Goal: Task Accomplishment & Management: Use online tool/utility

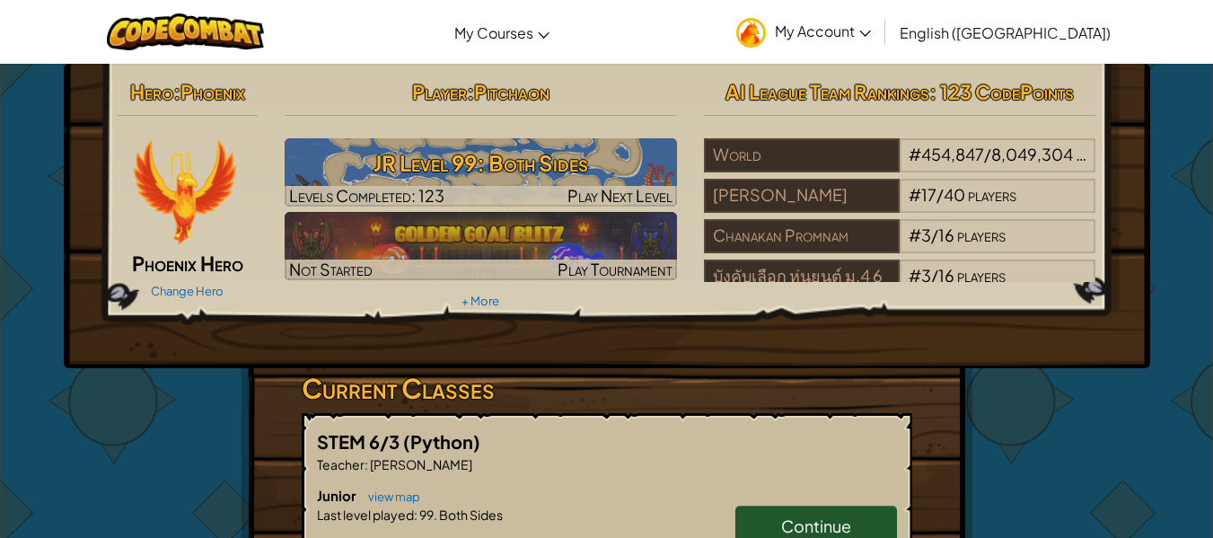
scroll to position [222, 0]
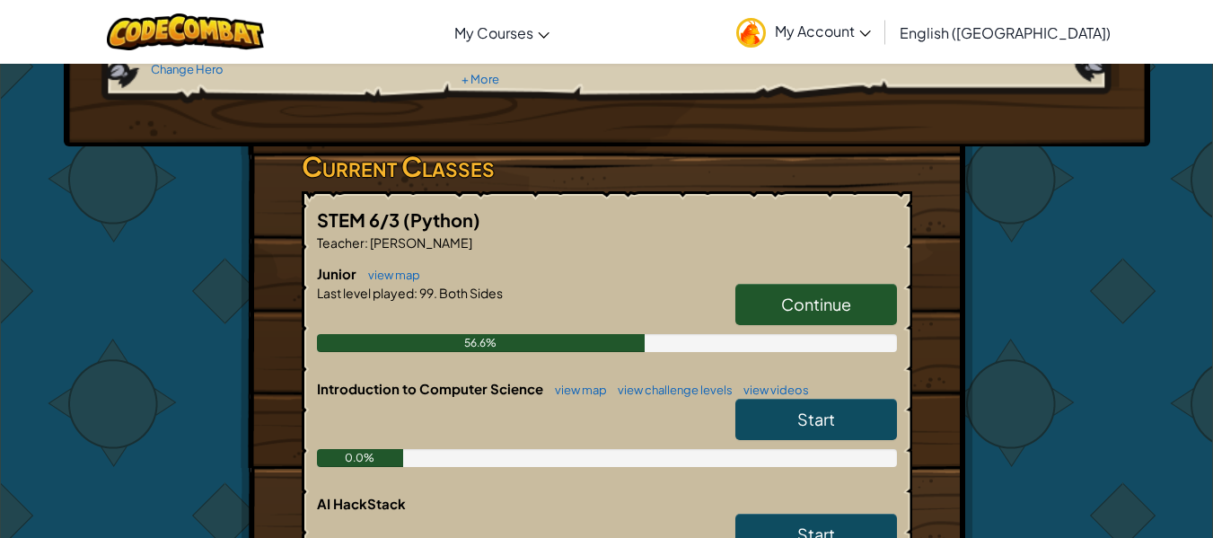
click at [861, 292] on link "Continue" at bounding box center [816, 304] width 162 height 41
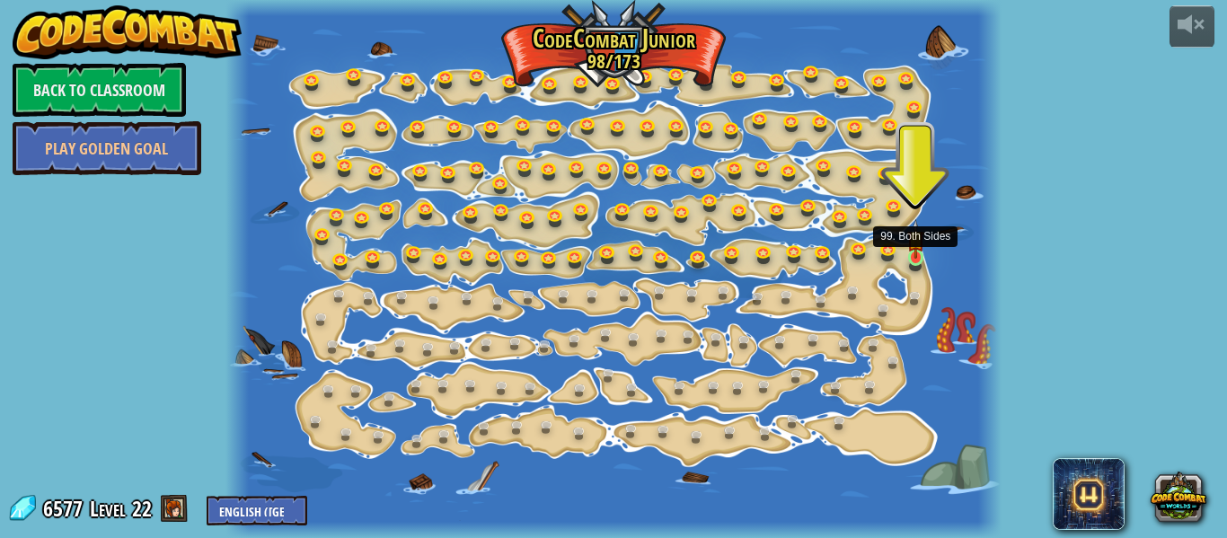
click at [915, 256] on img at bounding box center [915, 239] width 17 height 40
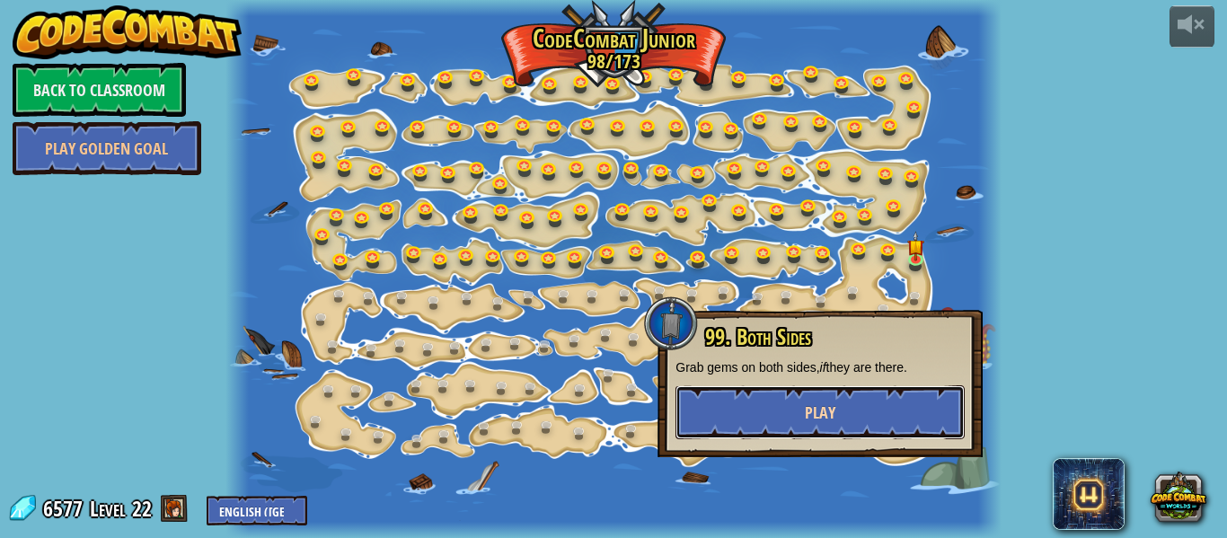
click at [795, 421] on button "Play" at bounding box center [819, 412] width 289 height 54
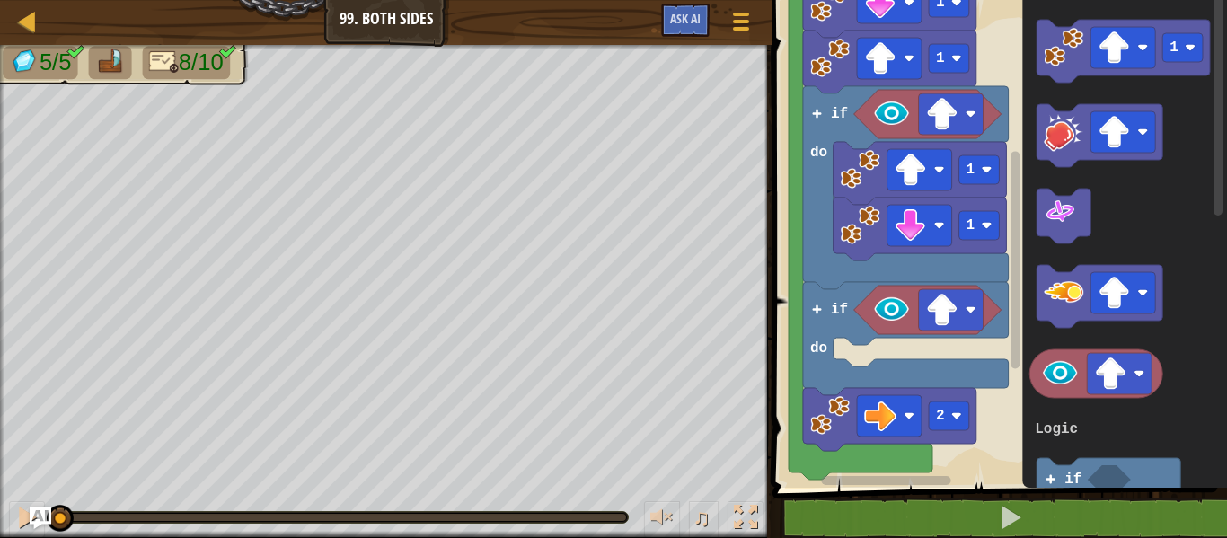
drag, startPoint x: 589, startPoint y: 513, endPoint x: 629, endPoint y: 513, distance: 40.4
click at [629, 513] on div "♫" at bounding box center [386, 513] width 772 height 54
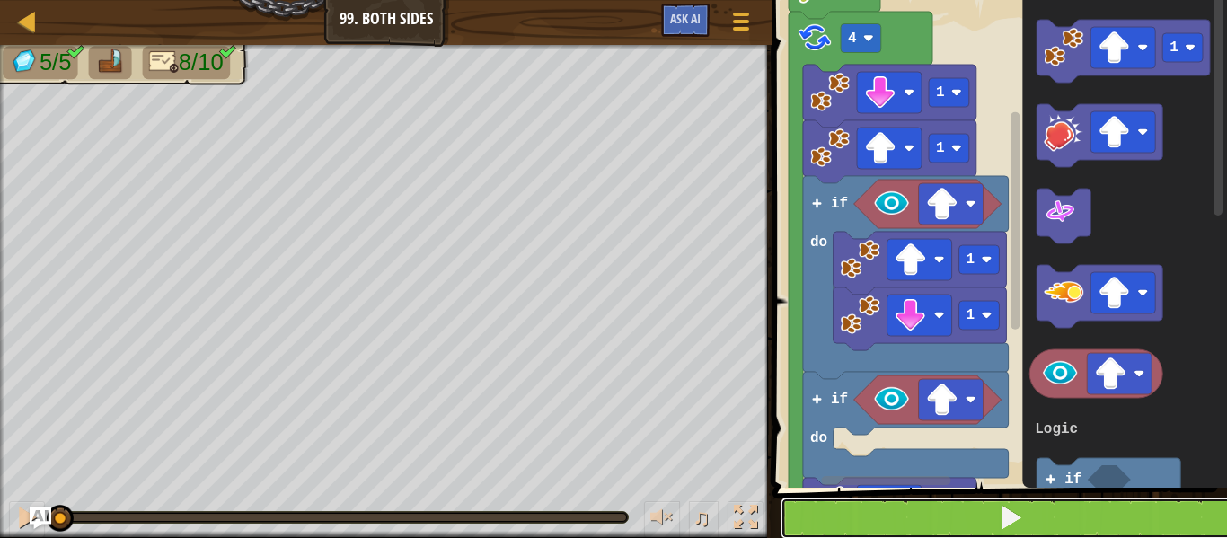
click at [859, 526] on button at bounding box center [1010, 517] width 460 height 41
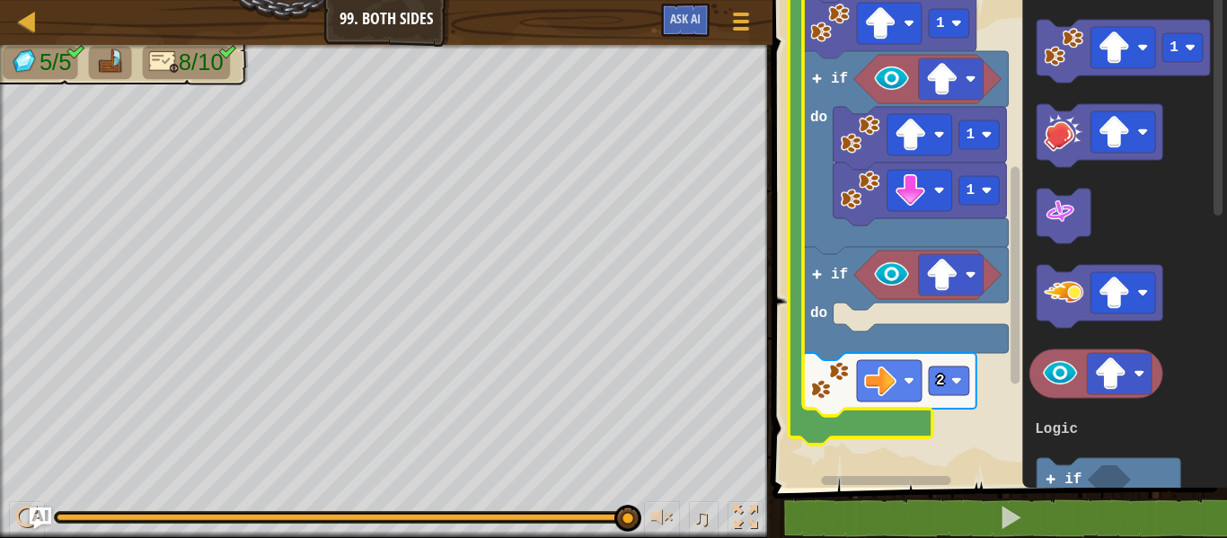
click at [790, 409] on icon "Blockly Workspace" at bounding box center [860, 166] width 144 height 558
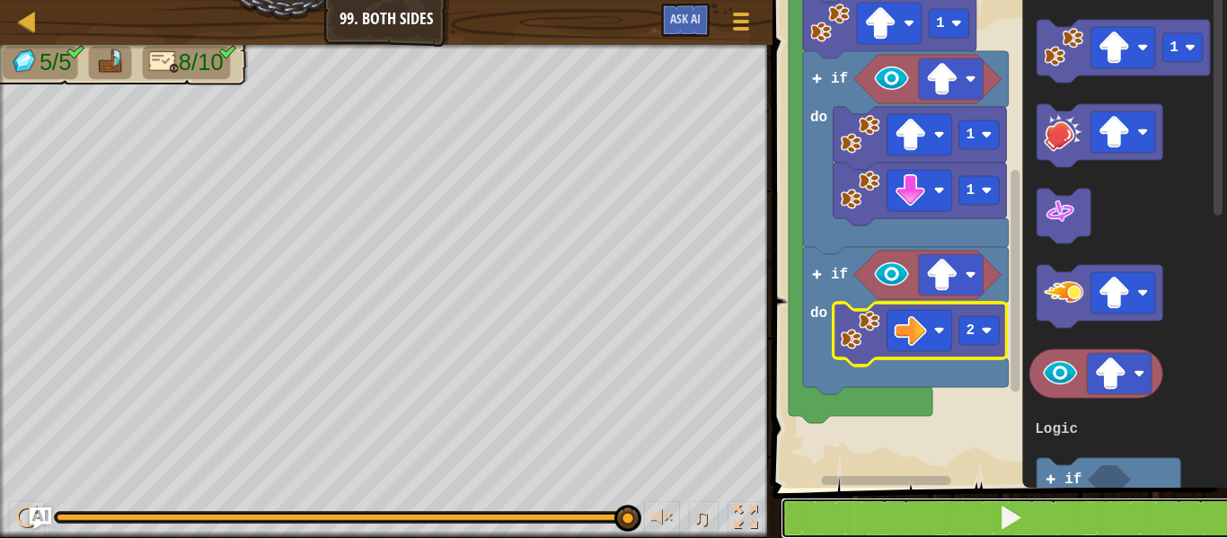
click at [978, 530] on button at bounding box center [1010, 517] width 460 height 41
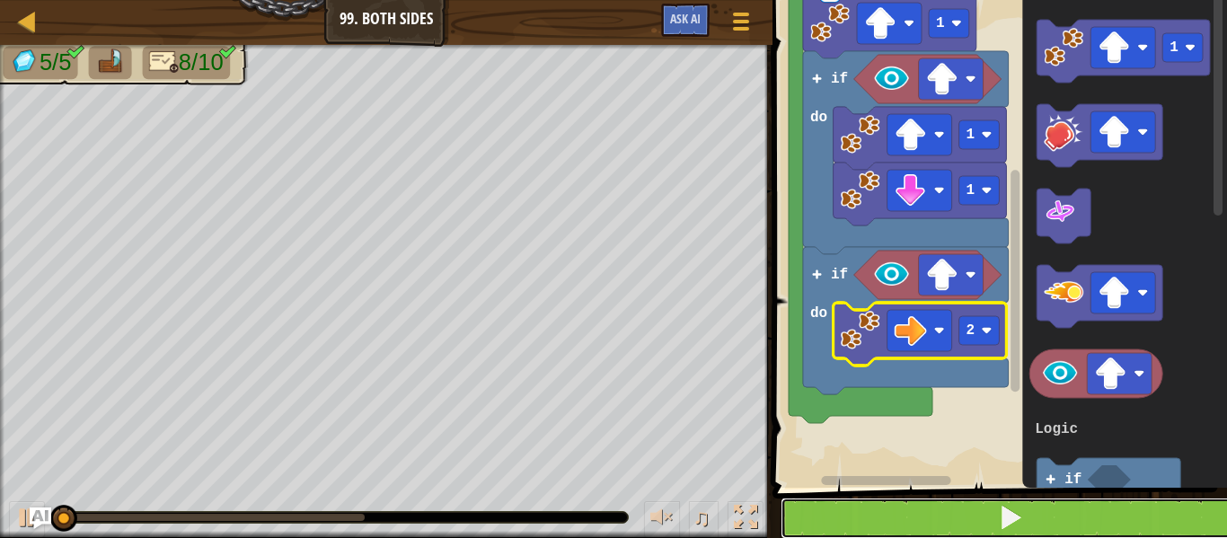
click at [978, 530] on button at bounding box center [1010, 517] width 460 height 41
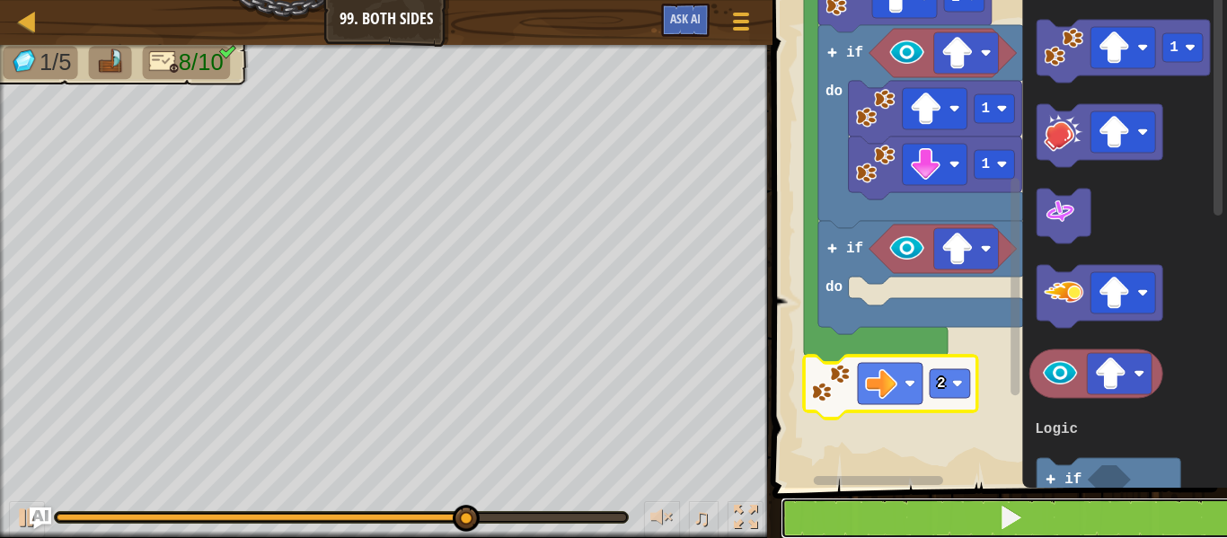
click at [899, 527] on button at bounding box center [1010, 517] width 460 height 41
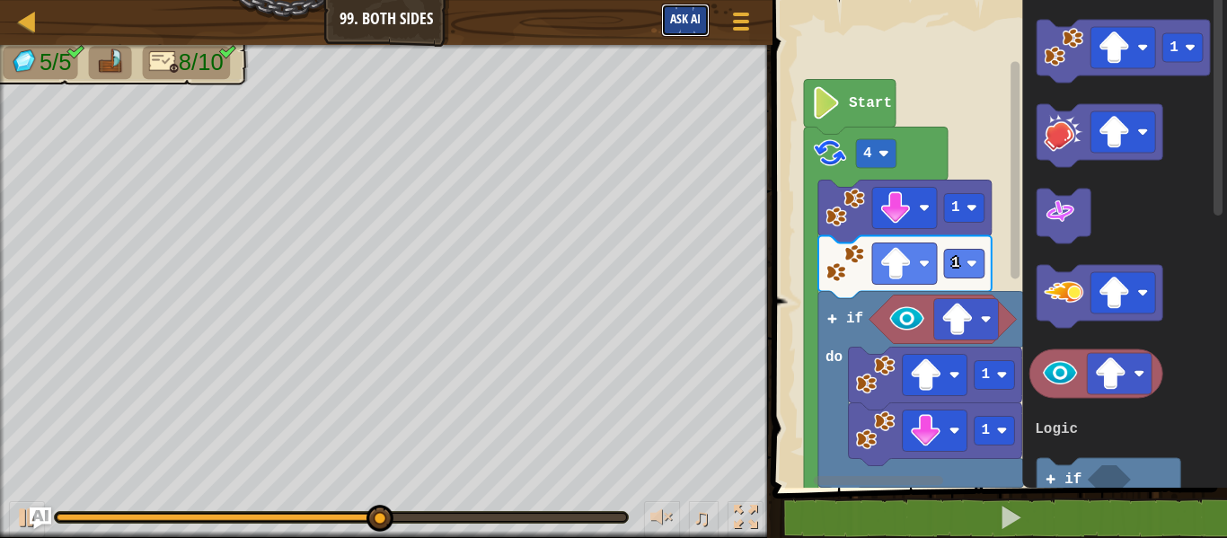
click at [674, 24] on span "Ask AI" at bounding box center [685, 18] width 31 height 17
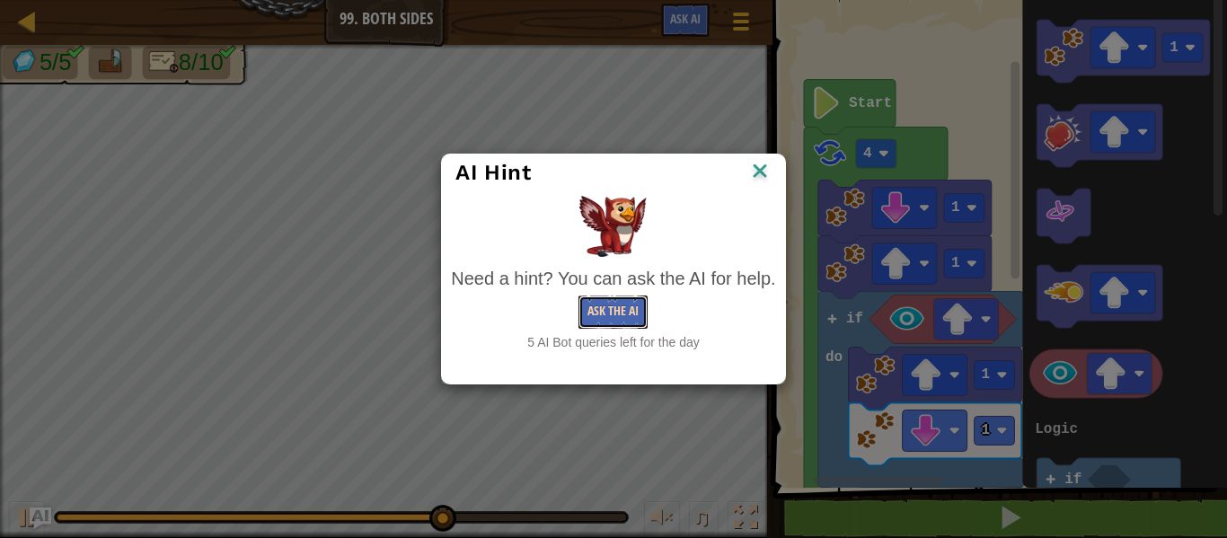
click at [599, 321] on button "Ask the AI" at bounding box center [612, 311] width 69 height 33
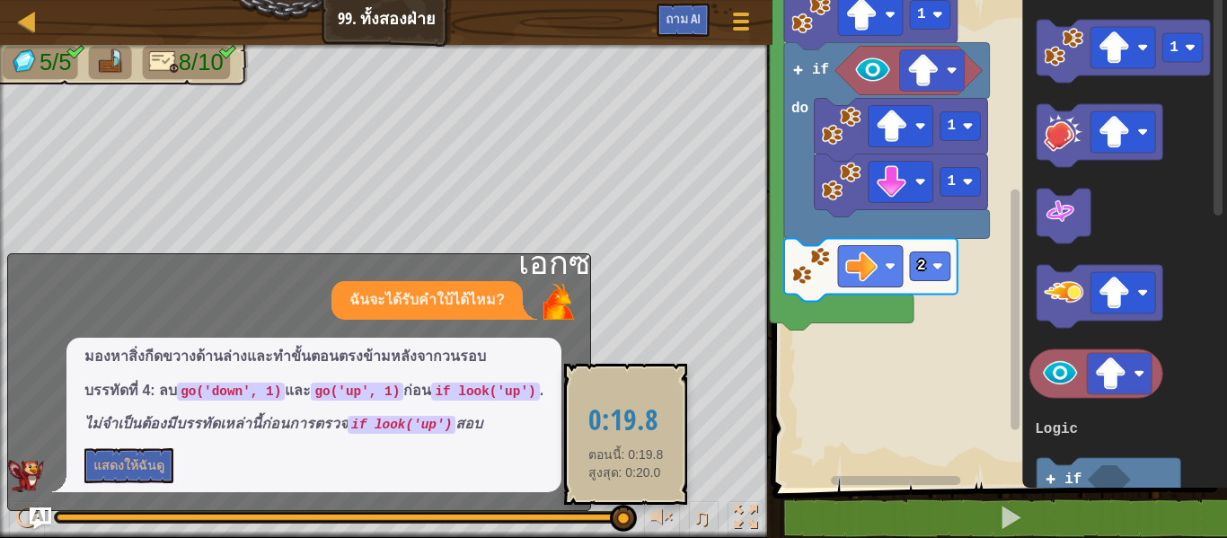
drag, startPoint x: 577, startPoint y: 517, endPoint x: 621, endPoint y: 516, distance: 44.9
click at [621, 516] on div at bounding box center [341, 517] width 569 height 7
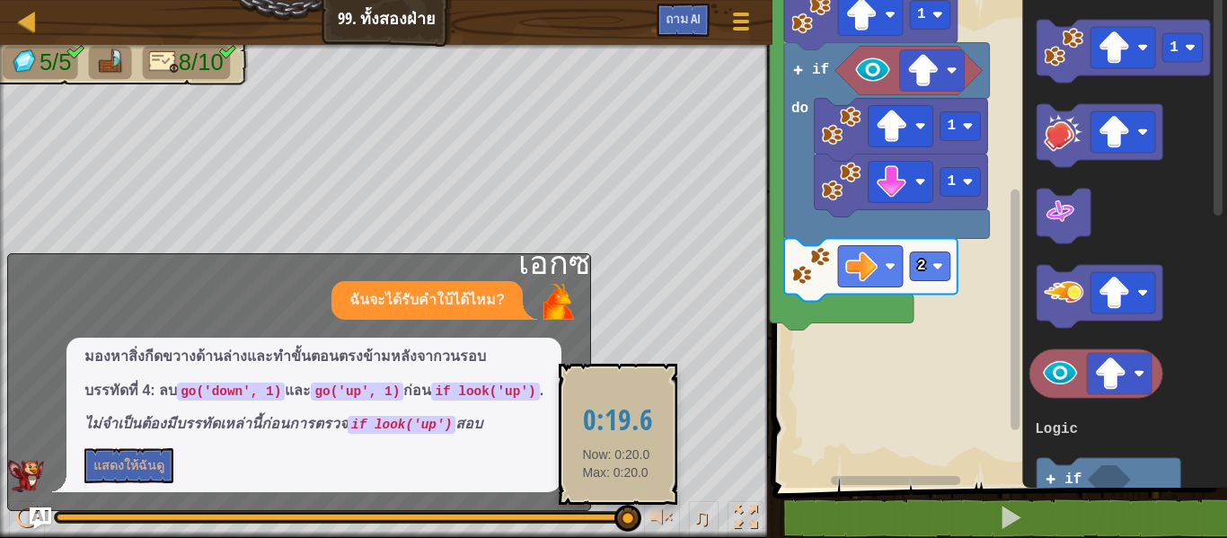
drag, startPoint x: 634, startPoint y: 518, endPoint x: 616, endPoint y: 517, distance: 18.0
click at [616, 517] on div "♫" at bounding box center [386, 513] width 772 height 54
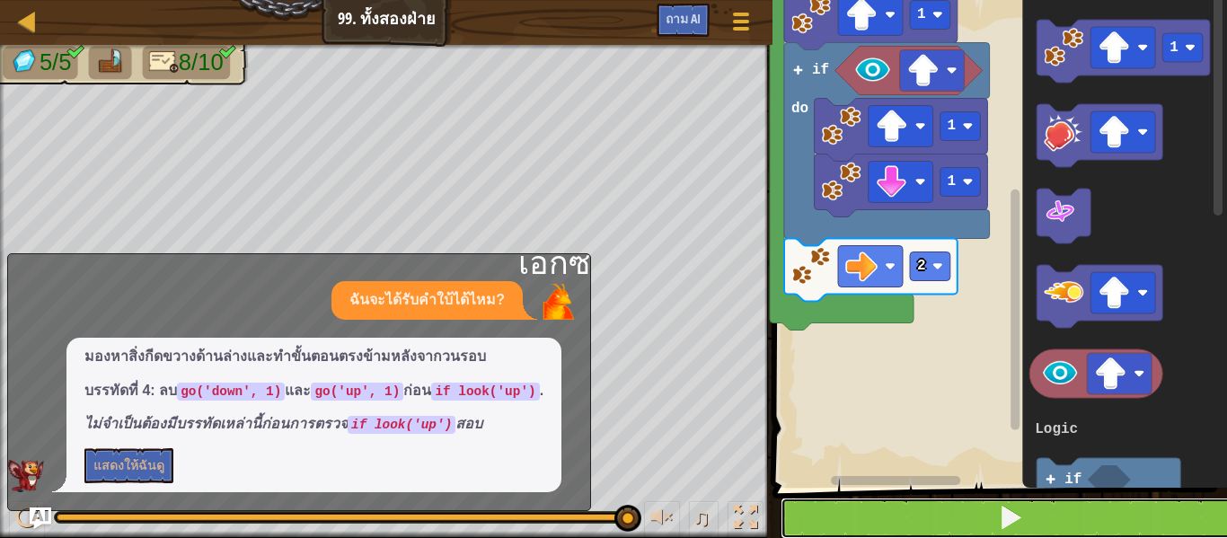
click at [834, 507] on button at bounding box center [1010, 517] width 460 height 41
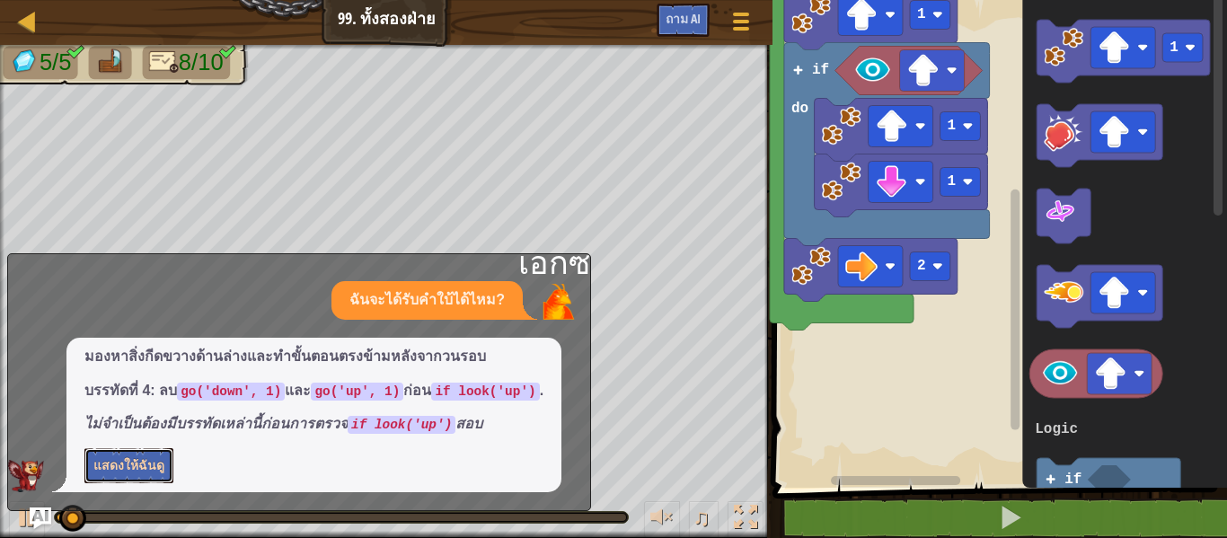
click at [130, 454] on button "แสดงให้ฉันดู" at bounding box center [128, 465] width 89 height 35
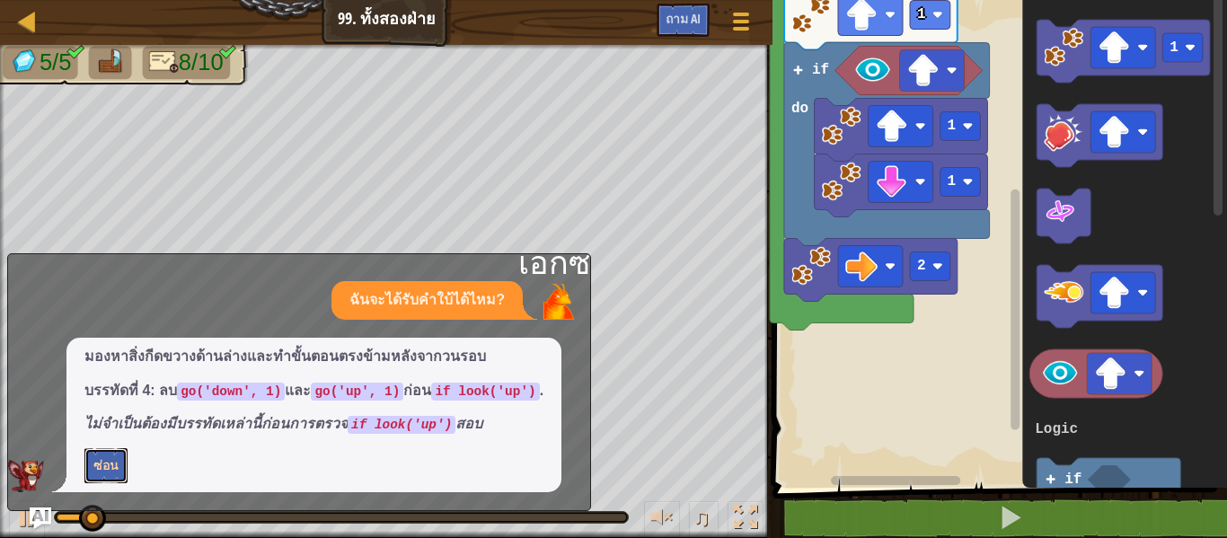
click at [112, 462] on font "ซ่อน" at bounding box center [105, 464] width 25 height 17
click at [559, 264] on font "เอ็กซ์" at bounding box center [554, 262] width 72 height 37
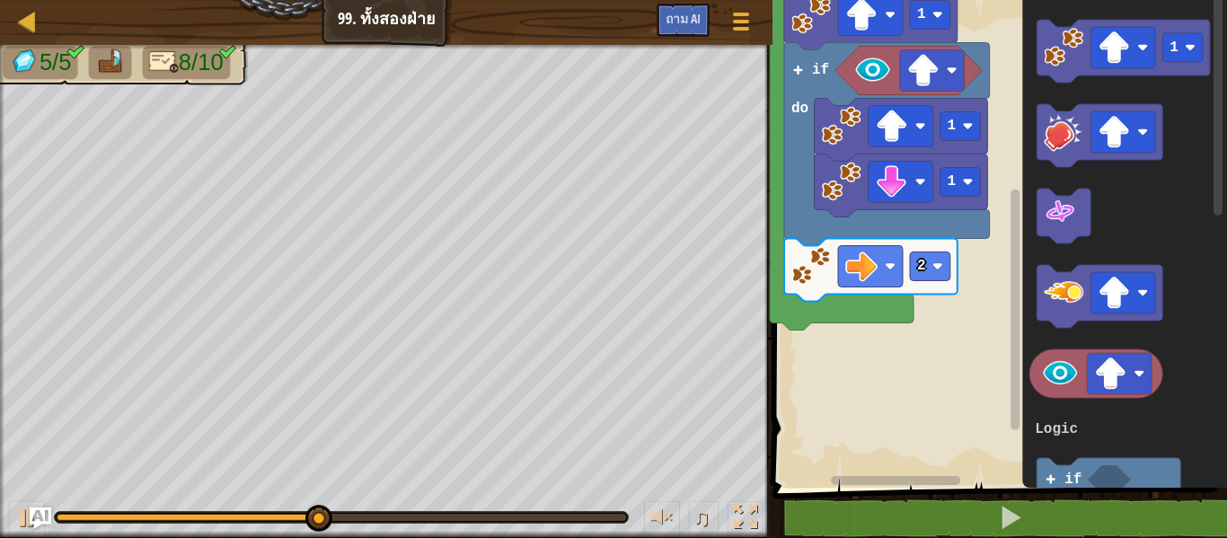
drag, startPoint x: 445, startPoint y: 509, endPoint x: 541, endPoint y: 509, distance: 95.2
click at [541, 509] on div "♫" at bounding box center [386, 513] width 772 height 54
drag, startPoint x: 369, startPoint y: 513, endPoint x: 653, endPoint y: 499, distance: 284.1
click at [653, 499] on div "♫" at bounding box center [386, 513] width 772 height 54
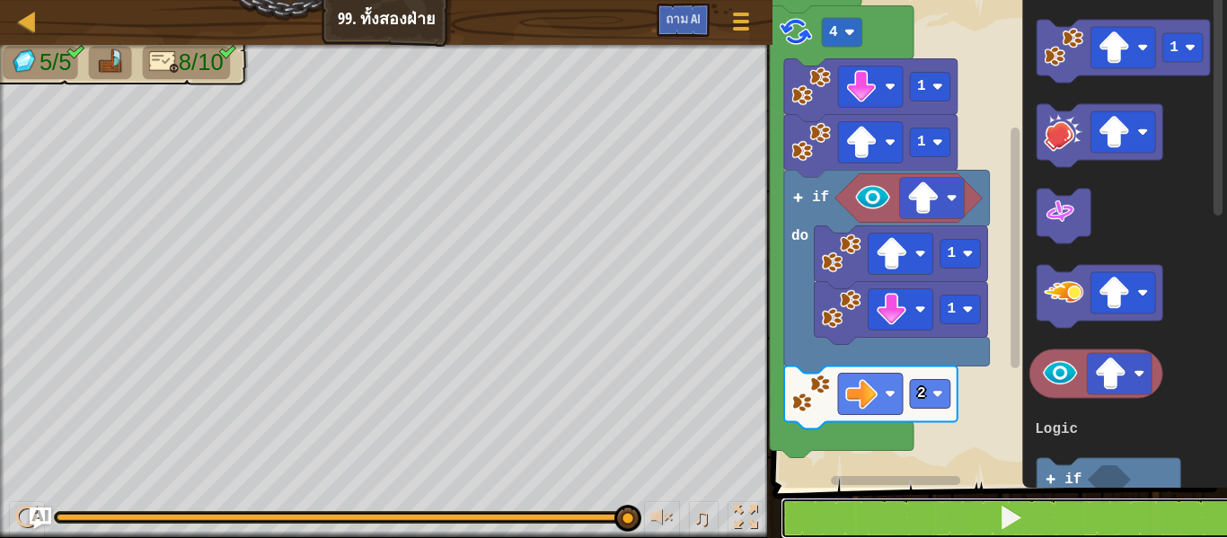
click at [882, 522] on button at bounding box center [1010, 517] width 460 height 41
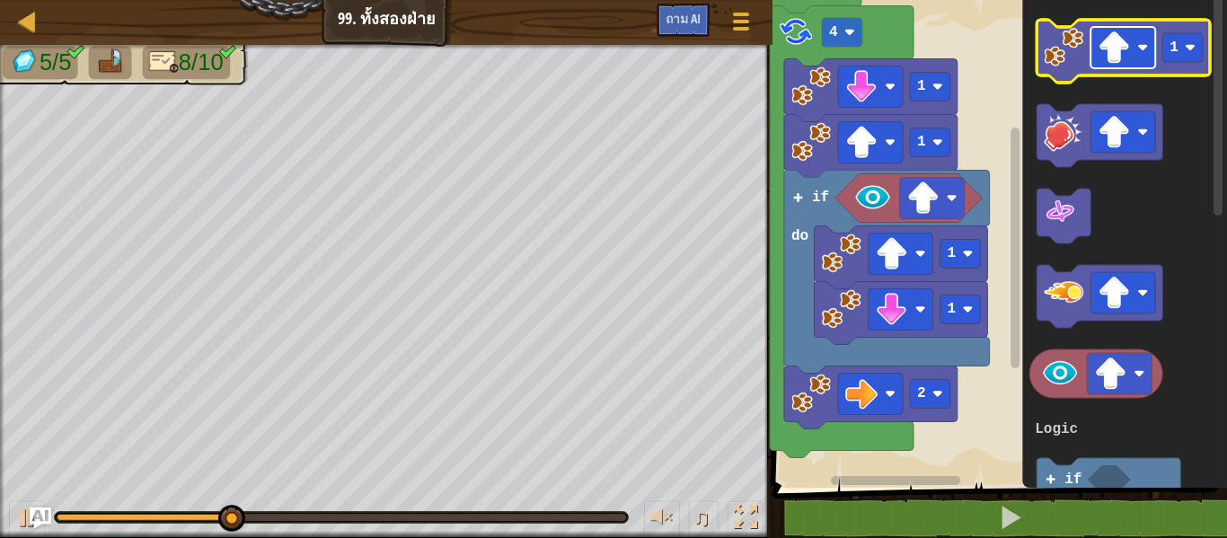
click at [1119, 56] on image "พื้นที่ทำงานแบบบล็อคลี่" at bounding box center [1114, 47] width 32 height 32
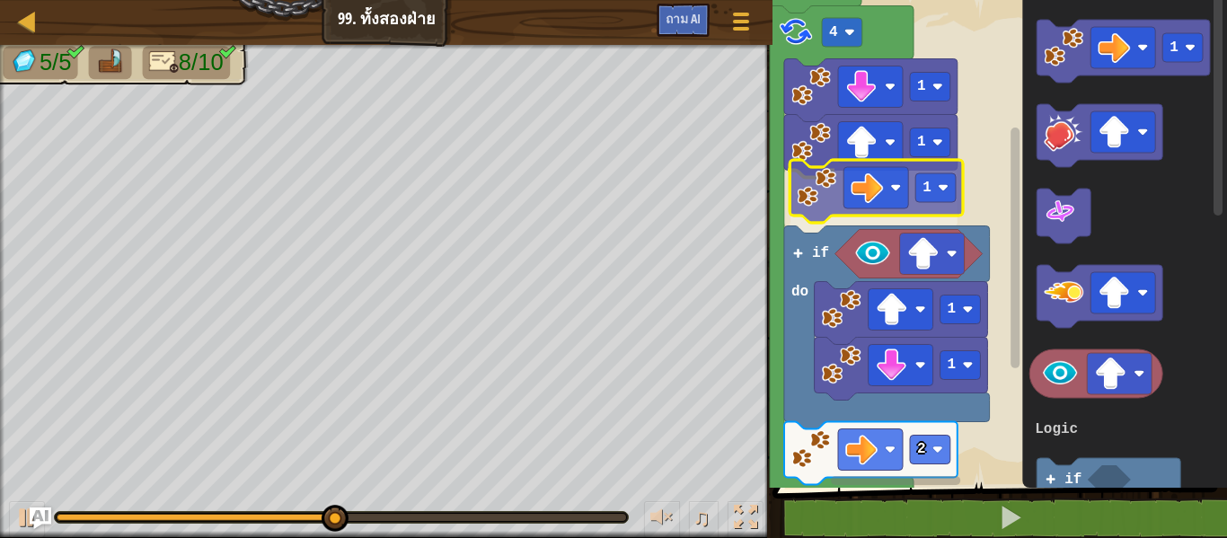
click at [819, 195] on div "ตรรกะ ลูป 1 1 1 1 2 if do 1 4 Start 1 3 if do Logic Loops 1" at bounding box center [997, 239] width 460 height 497
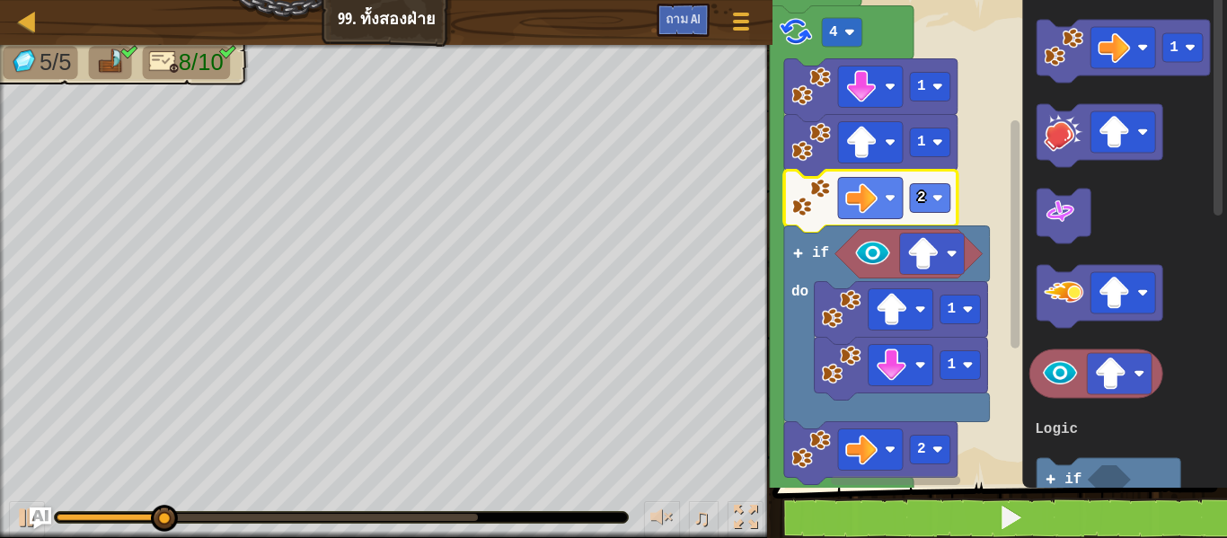
click at [978, 56] on rect "พื้นที่ทำงานแบบบล็อคลี่" at bounding box center [997, 239] width 460 height 497
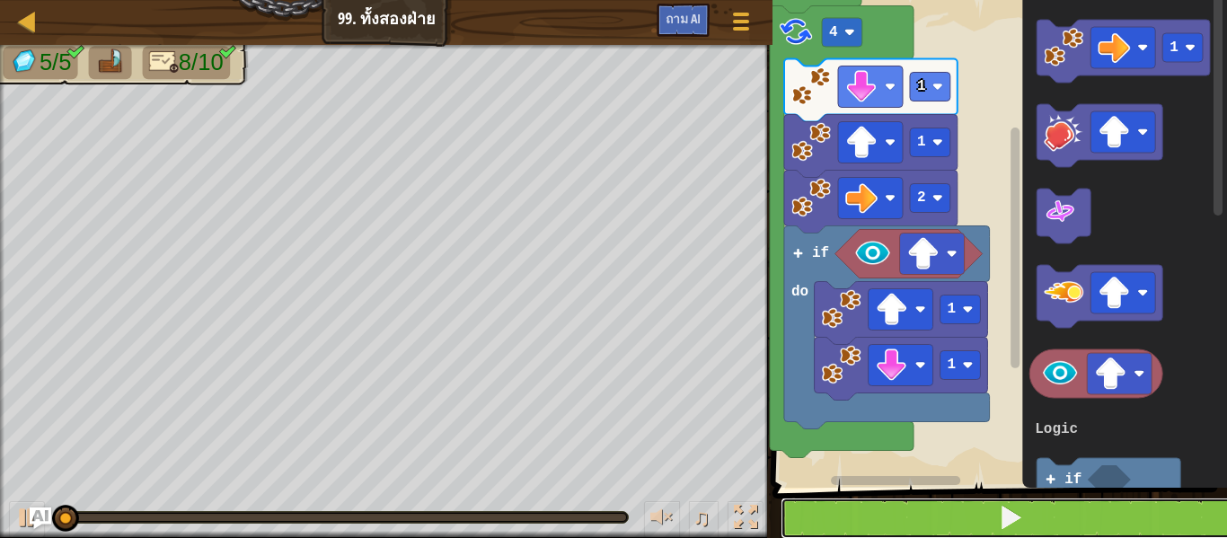
click at [909, 516] on button at bounding box center [1010, 517] width 460 height 41
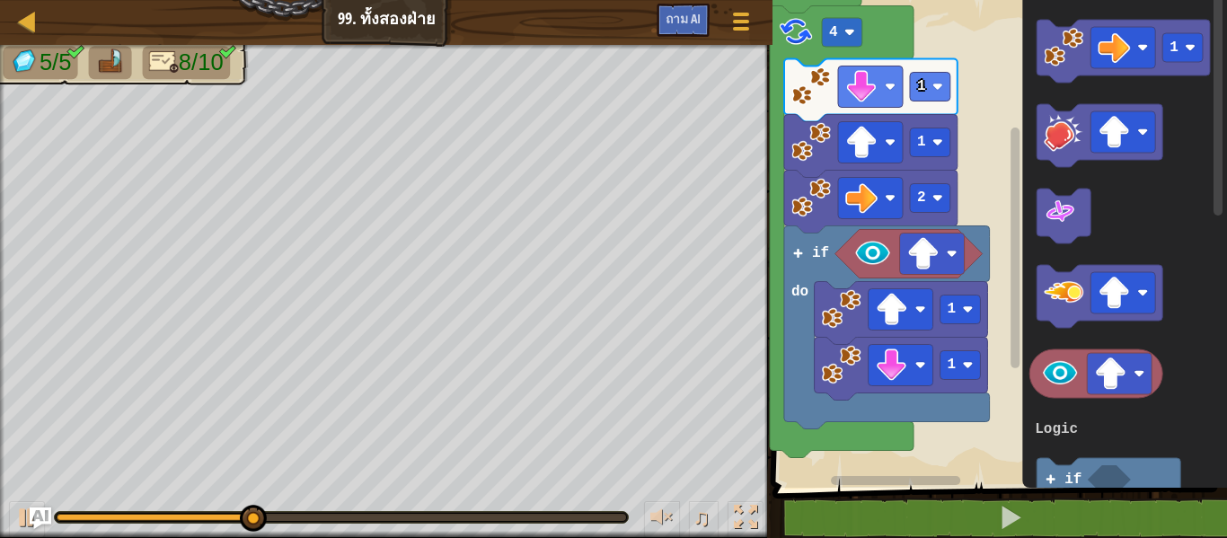
drag, startPoint x: 538, startPoint y: 524, endPoint x: 568, endPoint y: 515, distance: 30.7
click at [568, 515] on div "♫" at bounding box center [386, 513] width 772 height 54
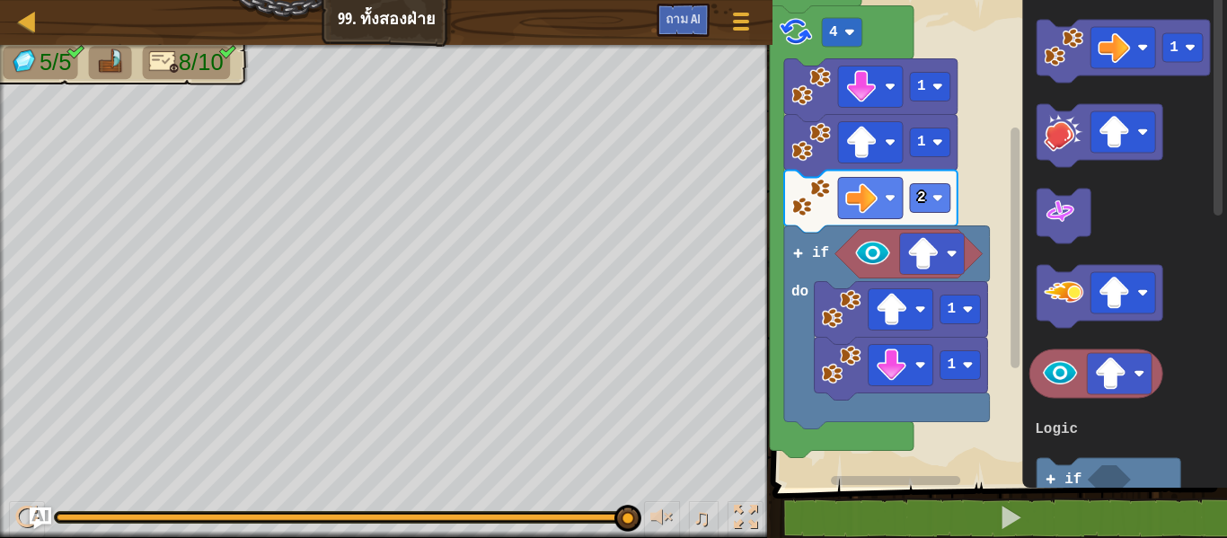
drag, startPoint x: 270, startPoint y: 511, endPoint x: 654, endPoint y: 492, distance: 383.9
click at [654, 492] on div "♫" at bounding box center [386, 513] width 772 height 54
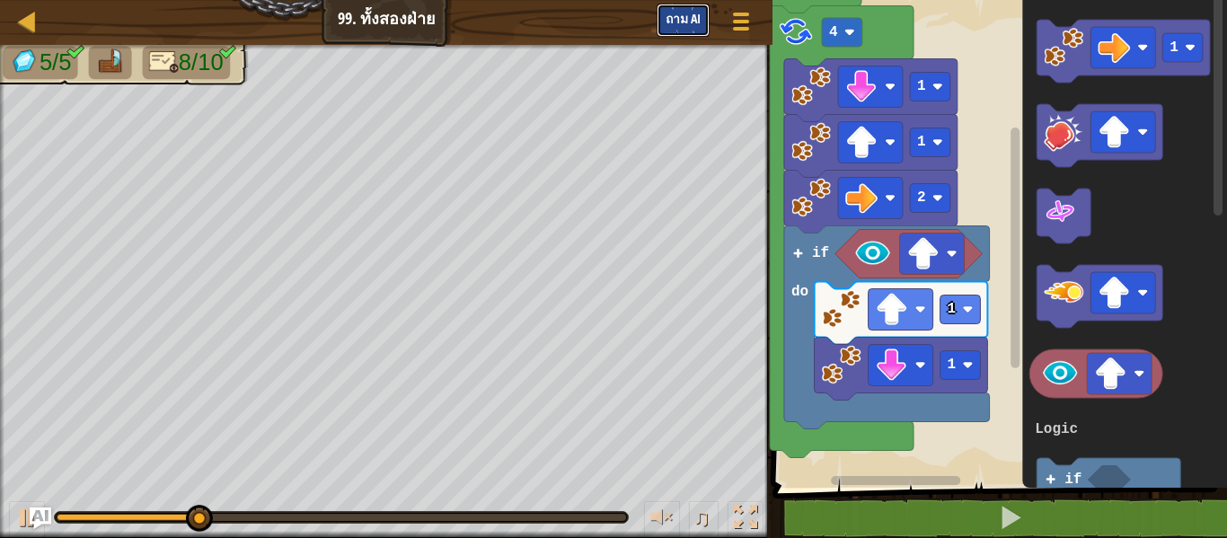
click at [679, 21] on font "ถาม AI" at bounding box center [682, 18] width 35 height 17
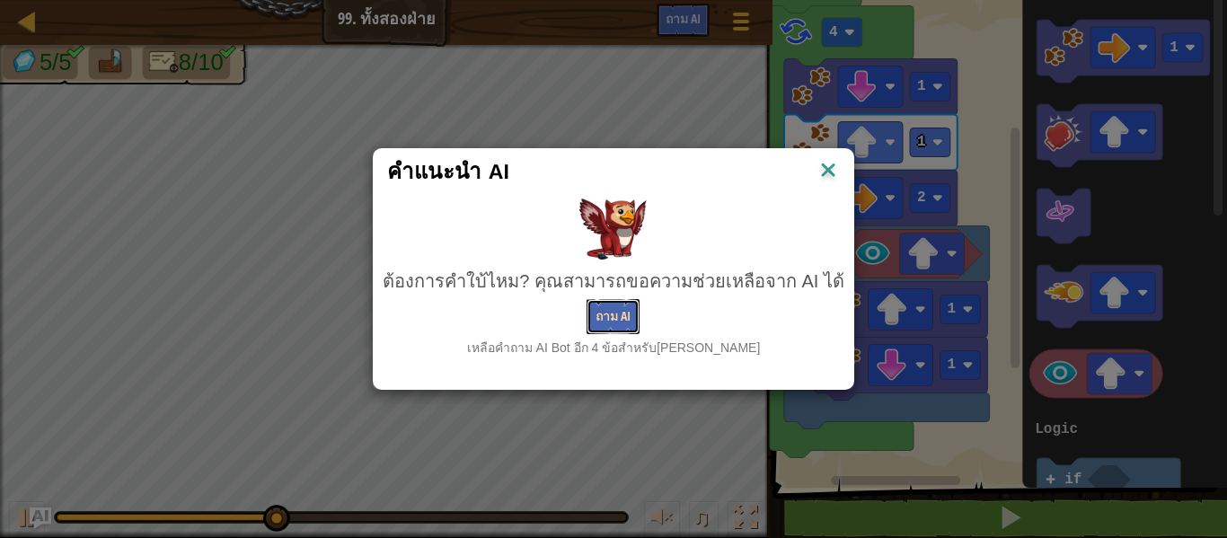
click at [593, 323] on button "ถาม AI" at bounding box center [612, 316] width 53 height 35
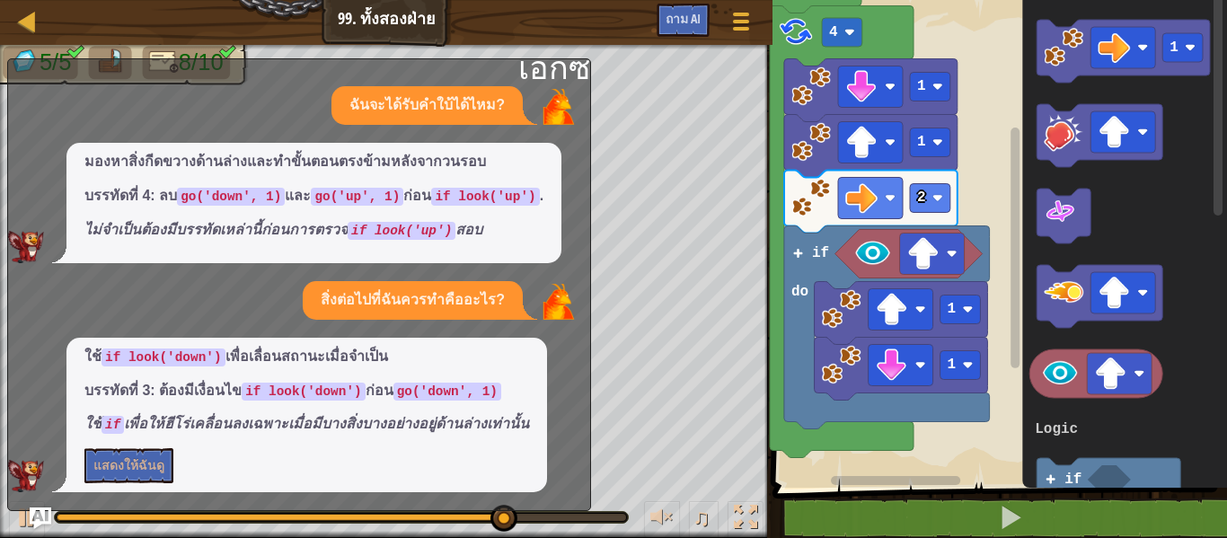
click at [763, 2] on div "แผนที่ จูเนียร์ 99. ทั้งสองฝ่าย เมนูเกม ถาม AI" at bounding box center [386, 22] width 772 height 45
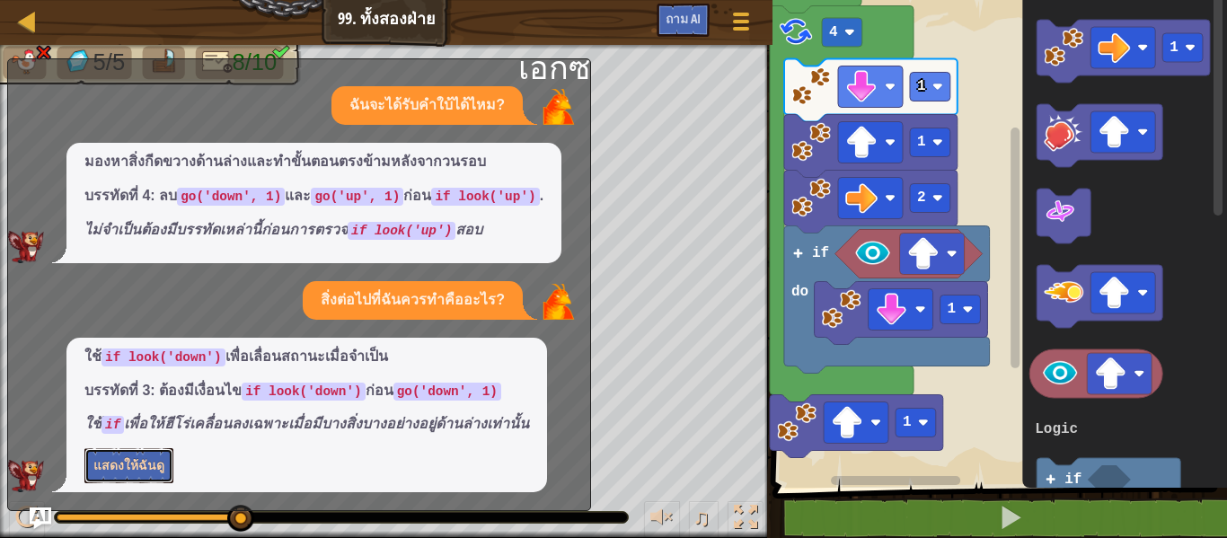
click at [138, 464] on font "แสดงให้ฉันดู" at bounding box center [128, 464] width 71 height 17
click at [590, 77] on div "เอ็กซ์ ฉันจะได้รับคำใบ้ได้ไหม? มองหาสิ่งกีดขวางด้านล่างและทำขั้นตอนตรงข้ามหลังจ…" at bounding box center [299, 284] width 584 height 453
click at [95, 463] on font "ซ่อน" at bounding box center [105, 464] width 25 height 17
click at [36, 519] on img "ถาม AI" at bounding box center [40, 517] width 23 height 23
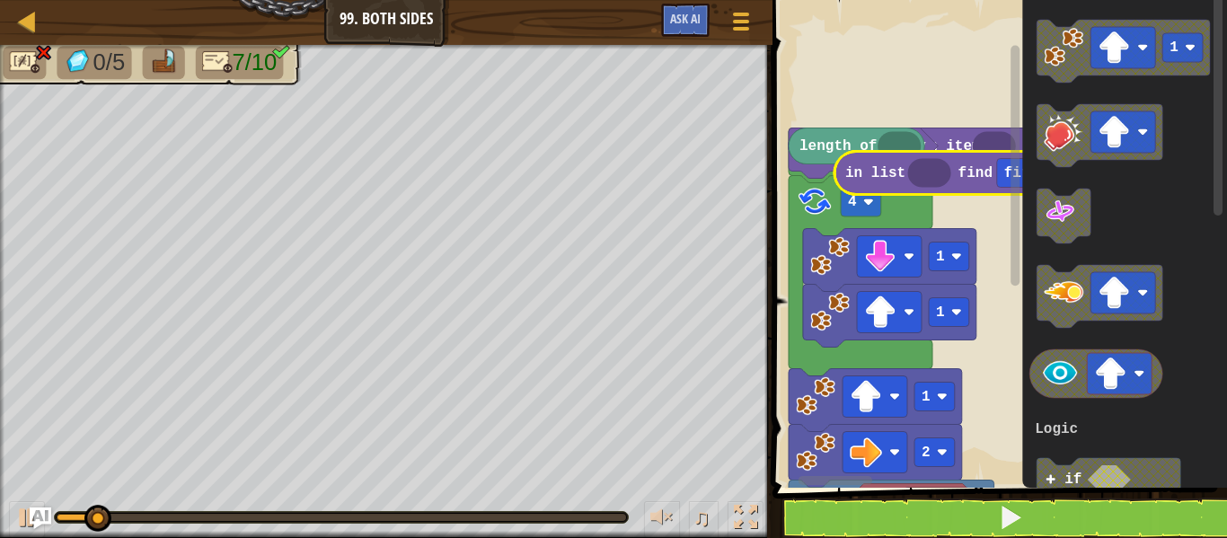
click at [892, 188] on icon "Blockly Workspace" at bounding box center [1099, 173] width 530 height 43
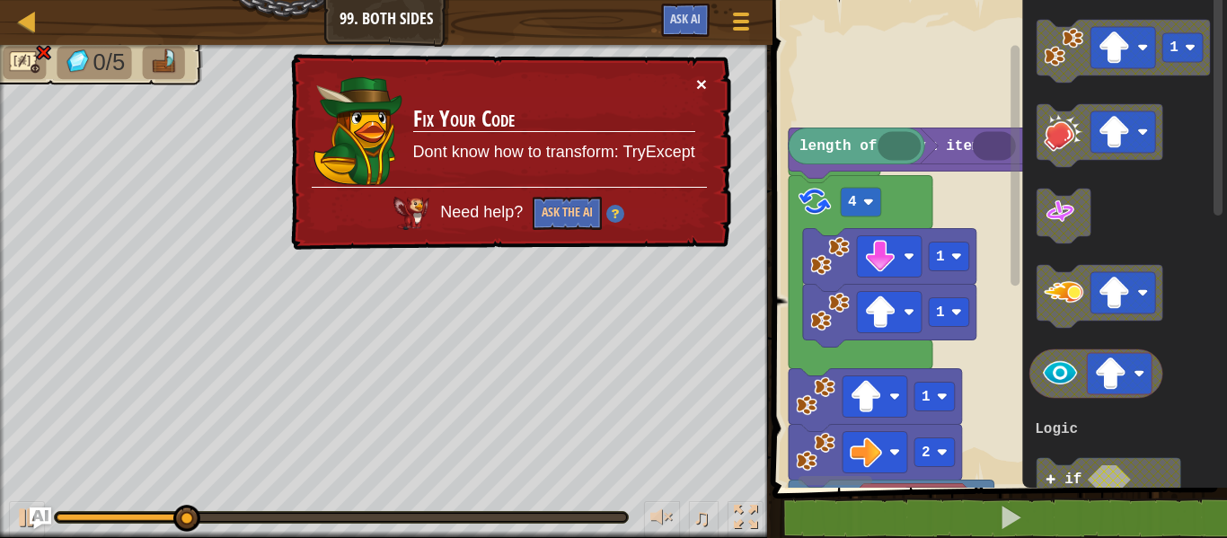
click at [699, 79] on button "×" at bounding box center [701, 84] width 11 height 19
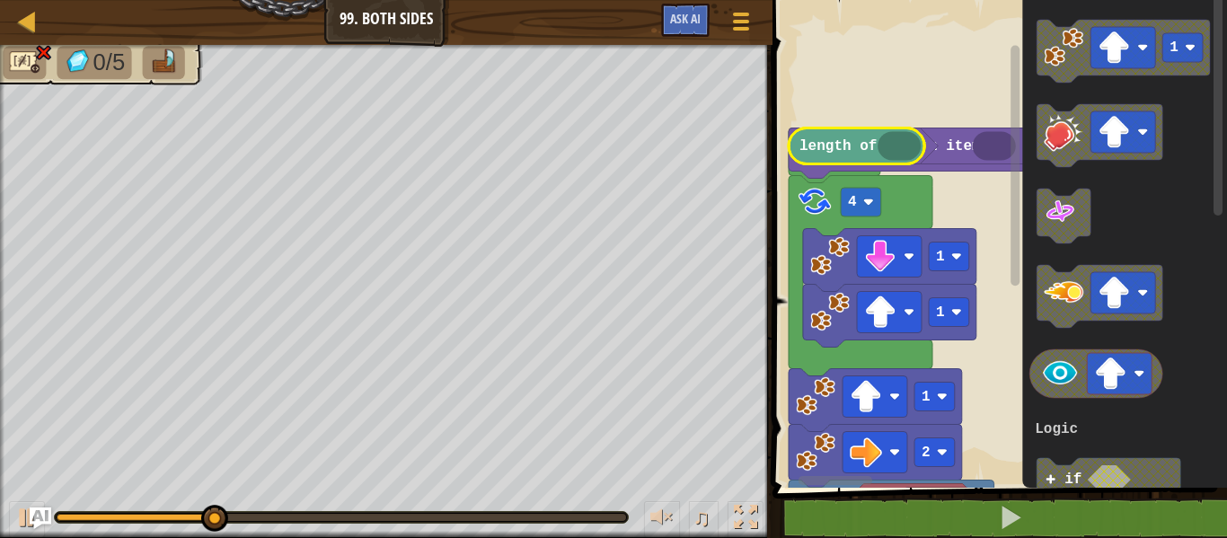
click at [919, 149] on icon "Blockly Workspace" at bounding box center [899, 146] width 43 height 29
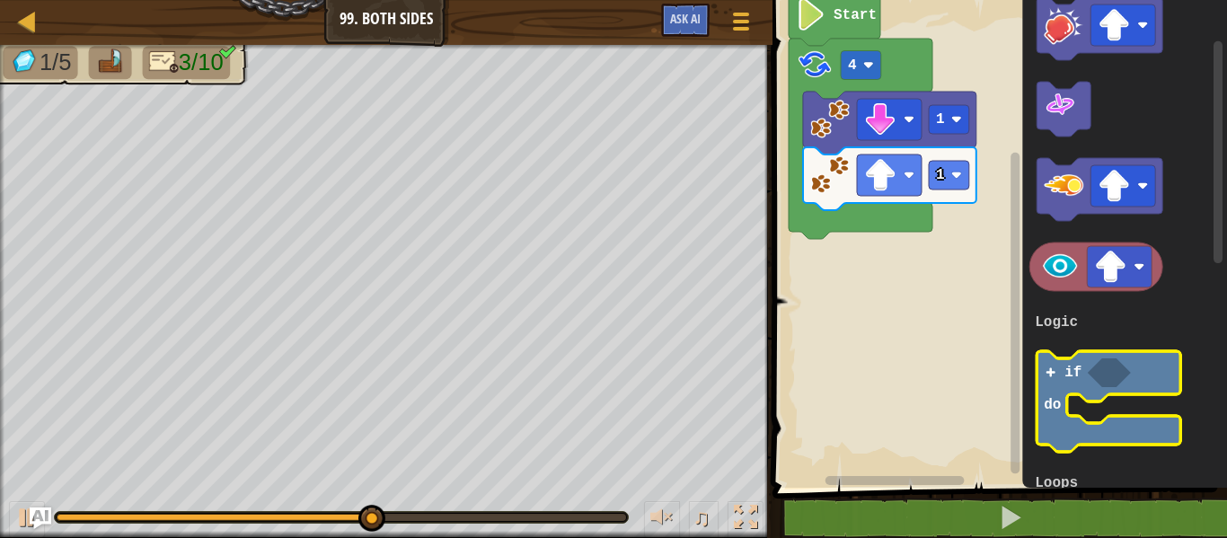
click at [1070, 392] on icon "Blockly Workspace" at bounding box center [1109, 401] width 144 height 101
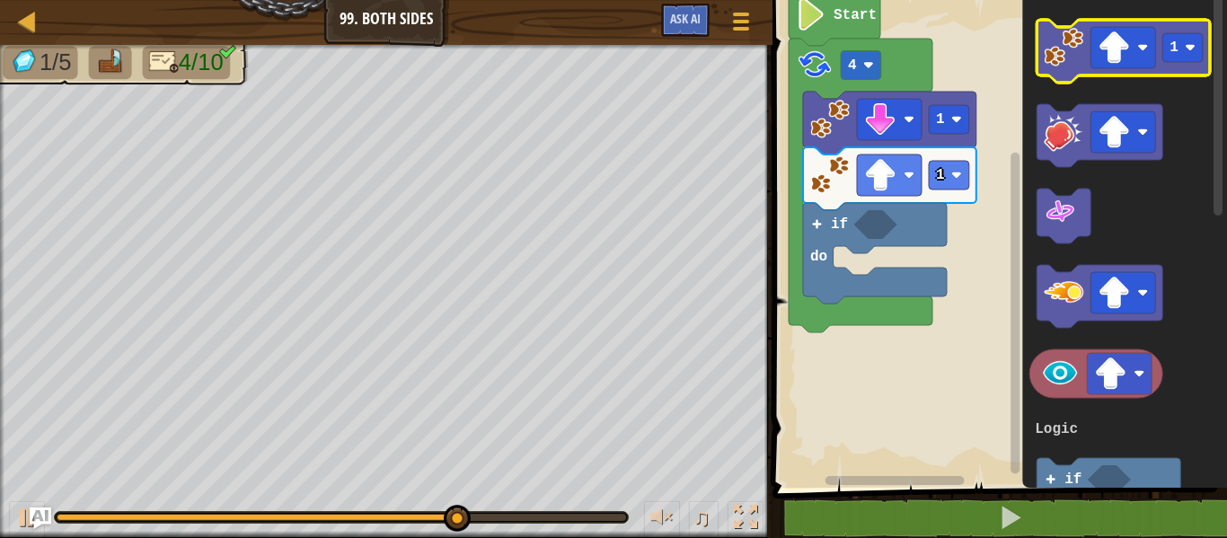
click at [1060, 60] on image "Blockly Workspace" at bounding box center [1064, 48] width 40 height 40
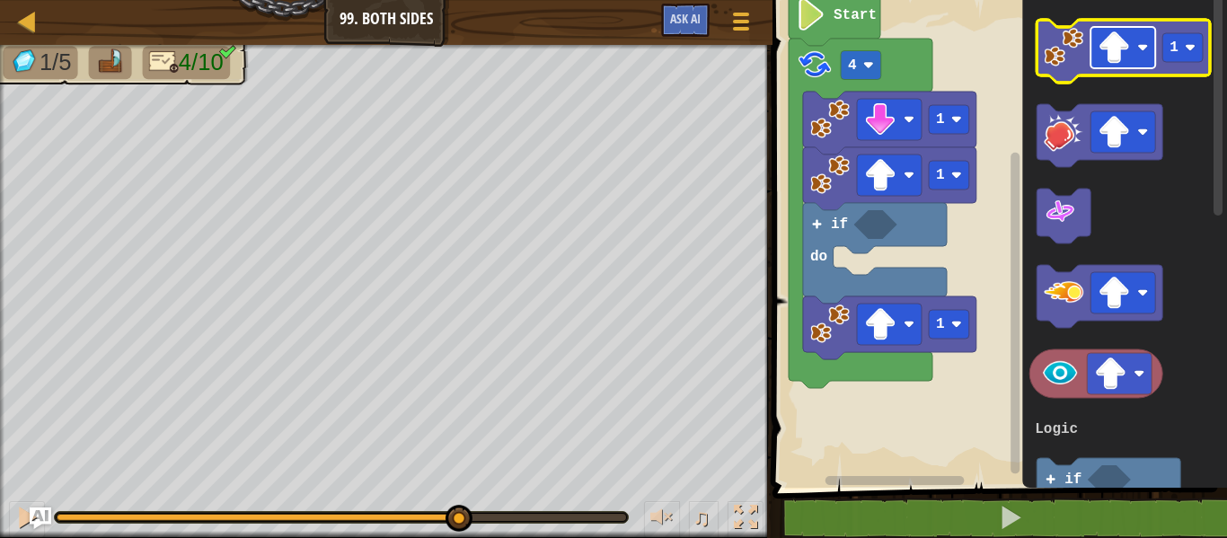
click at [1121, 50] on image "Blockly Workspace" at bounding box center [1114, 47] width 32 height 32
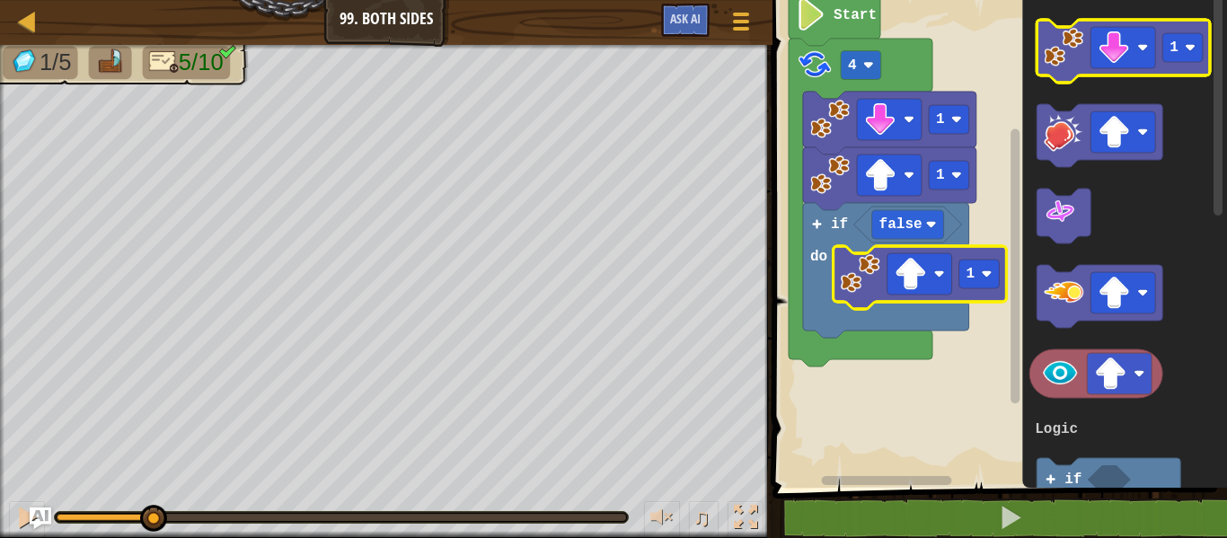
click at [1077, 48] on image "Blockly Workspace" at bounding box center [1064, 48] width 40 height 40
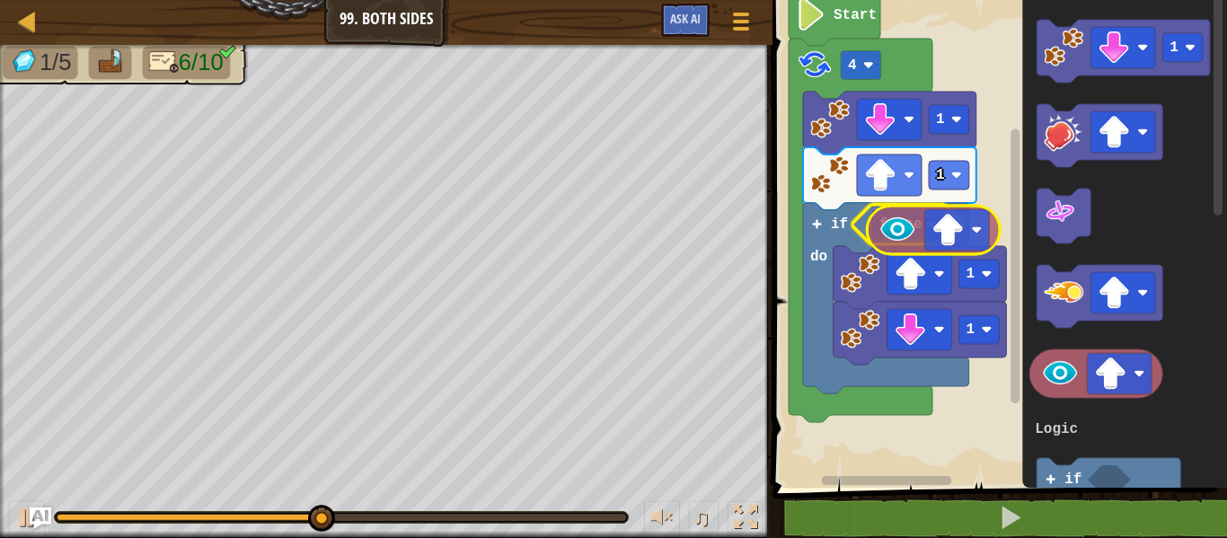
click at [883, 251] on div "Logic Loops Start 4 1 1 false if do 1 1 1 3 if do Logic Loops" at bounding box center [997, 239] width 460 height 497
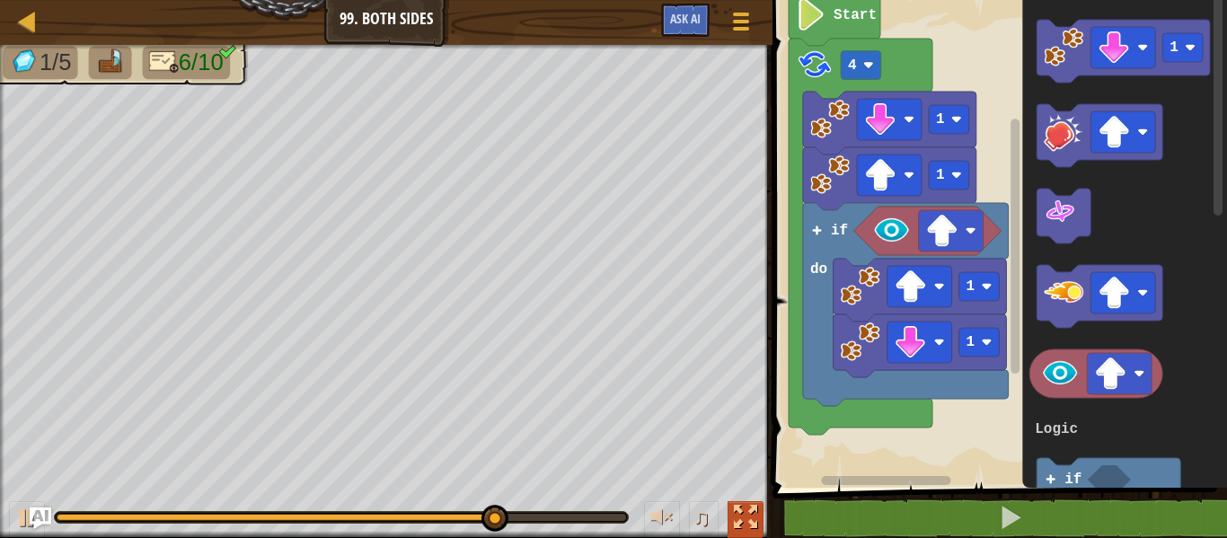
click at [734, 515] on div at bounding box center [745, 517] width 23 height 23
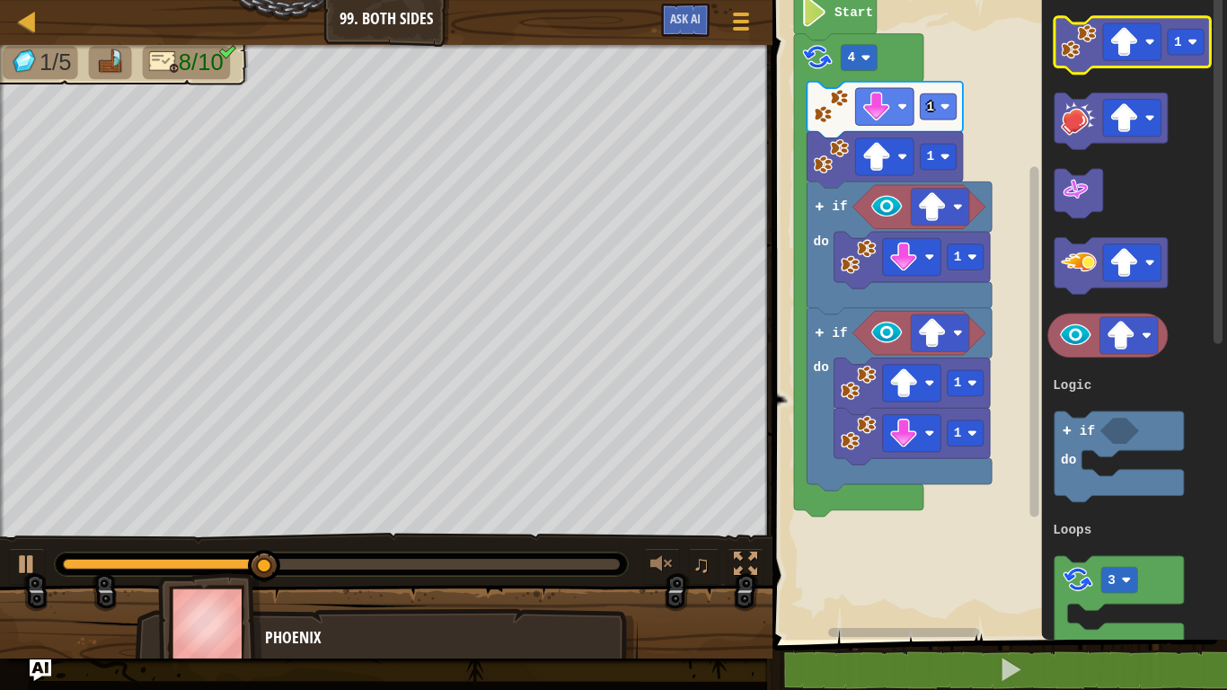
click at [1087, 56] on image "Blockly Workspace" at bounding box center [1079, 41] width 36 height 36
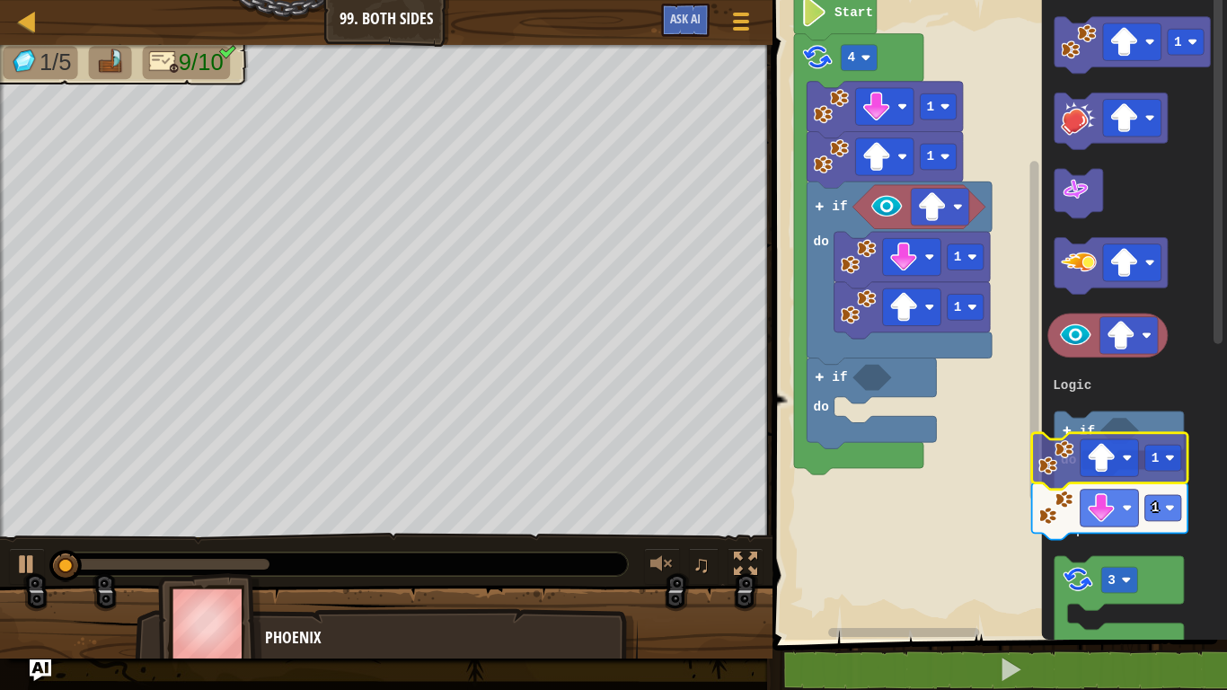
click at [1063, 459] on text "do" at bounding box center [1068, 460] width 15 height 14
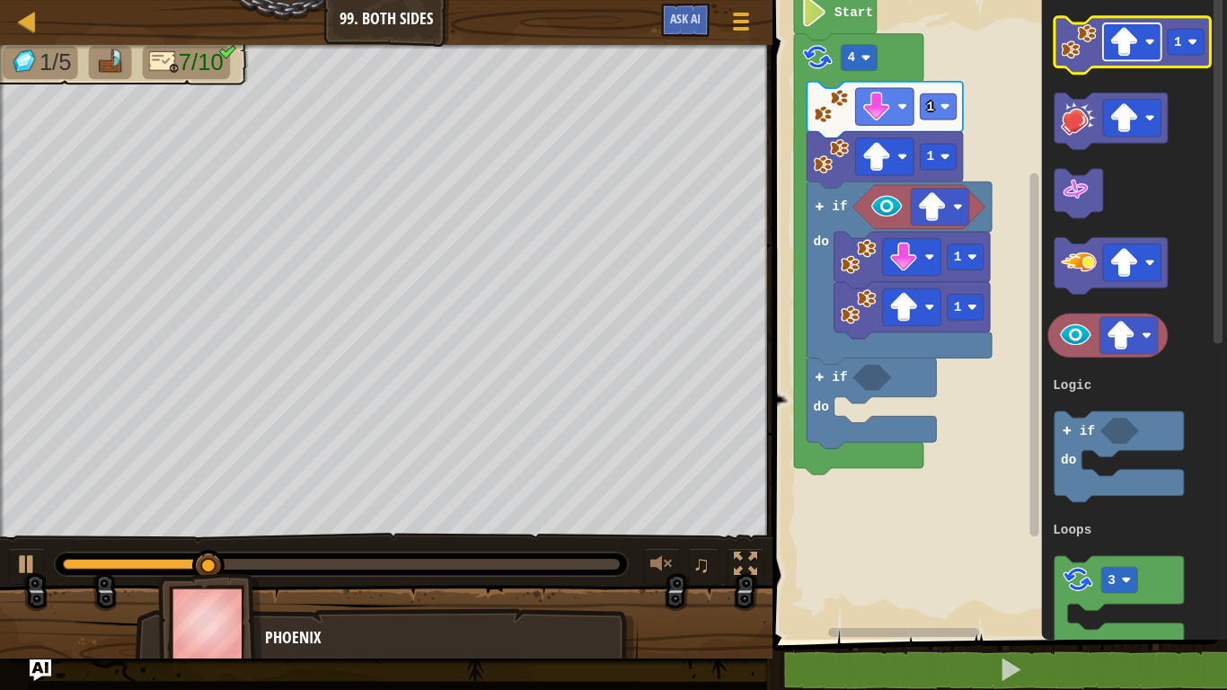
click at [1149, 38] on image "Blockly Workspace" at bounding box center [1150, 42] width 10 height 10
click at [1091, 37] on image "Blockly Workspace" at bounding box center [1079, 41] width 36 height 36
